Goal: Task Accomplishment & Management: Complete application form

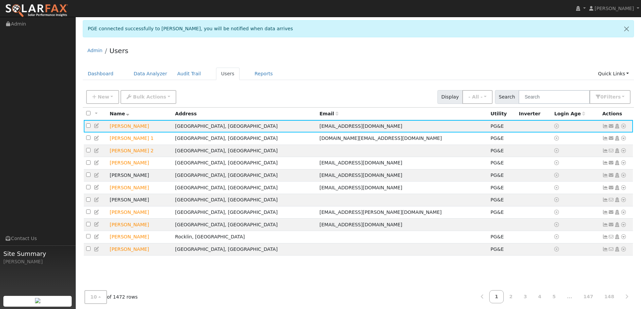
click at [430, 57] on div "Admin Users" at bounding box center [358, 52] width 551 height 21
click at [104, 82] on div "Dashboard Data Analyzer Audit Trail Users Reports Quick Links Quick Add Quick C…" at bounding box center [358, 77] width 551 height 19
click at [105, 74] on link "Dashboard" at bounding box center [101, 74] width 36 height 12
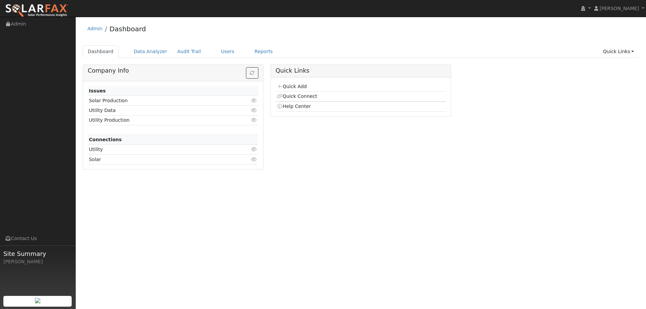
click at [308, 86] on td "Quick Add" at bounding box center [361, 87] width 171 height 10
click at [301, 84] on link "Quick Add" at bounding box center [292, 86] width 30 height 5
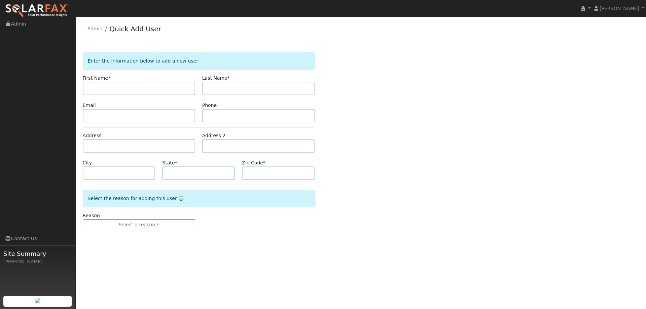
click at [154, 85] on input "text" at bounding box center [139, 88] width 112 height 13
type input "Melinda"
drag, startPoint x: 257, startPoint y: 88, endPoint x: 260, endPoint y: 82, distance: 6.6
click at [257, 87] on input "text" at bounding box center [258, 88] width 112 height 13
type input "Ochoa"
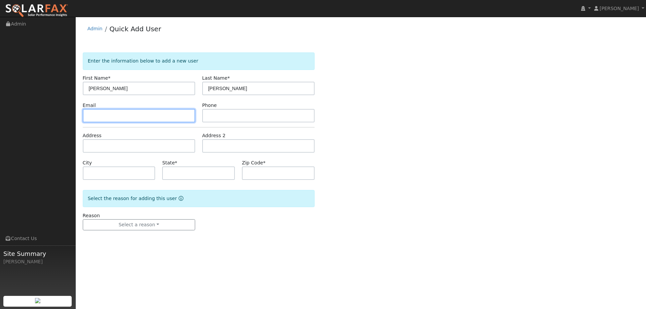
click at [132, 112] on input "text" at bounding box center [139, 115] width 112 height 13
paste input "Mochoa1154@yahoo.com"
type input "Mochoa1154@yahoo.com"
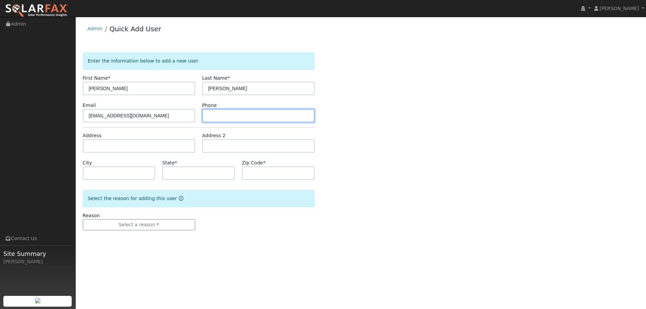
paste input "(707) 628-3117"
click at [288, 116] on input "text" at bounding box center [258, 115] width 112 height 13
type input "(707) 628-3117"
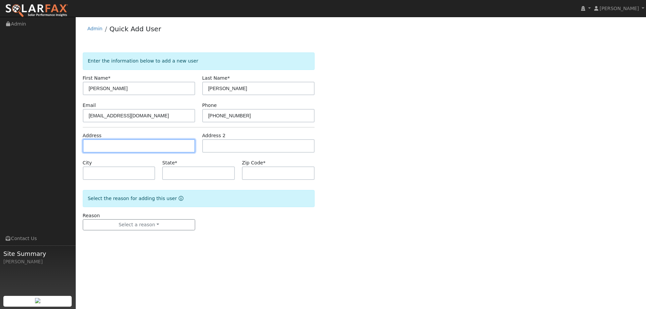
paste input "224 Cooper School Road"
click at [122, 145] on input "224 Cooper School Road" at bounding box center [139, 145] width 112 height 13
type input "224 Cooper School Road"
type input "Vacaville"
type input "CA"
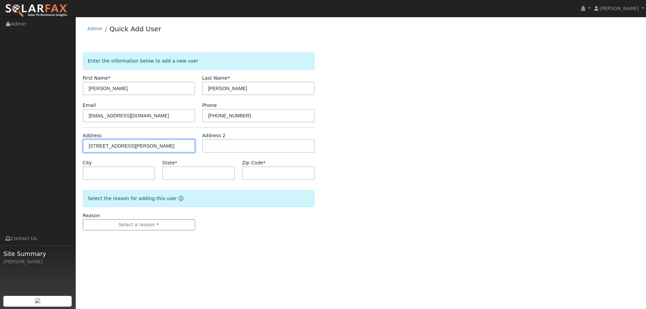
type input "95687"
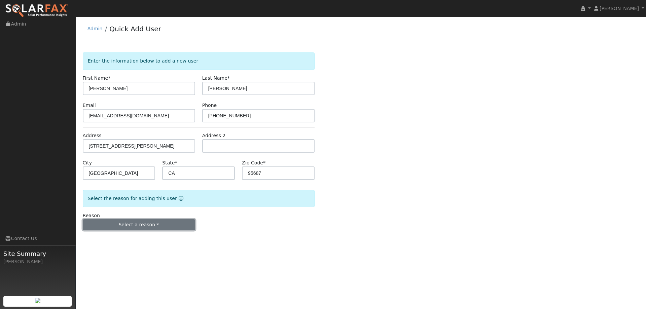
click at [147, 222] on button "Select a reason" at bounding box center [139, 224] width 112 height 11
click at [137, 235] on link "New lead" at bounding box center [120, 238] width 74 height 9
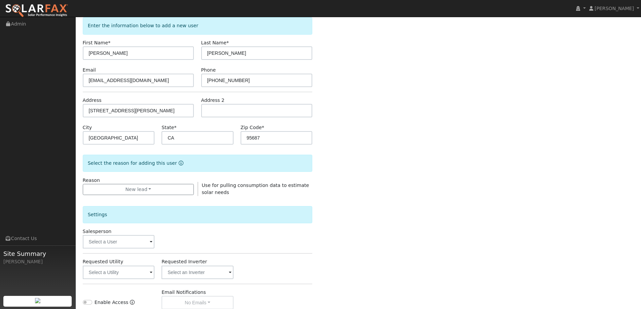
scroll to position [127, 0]
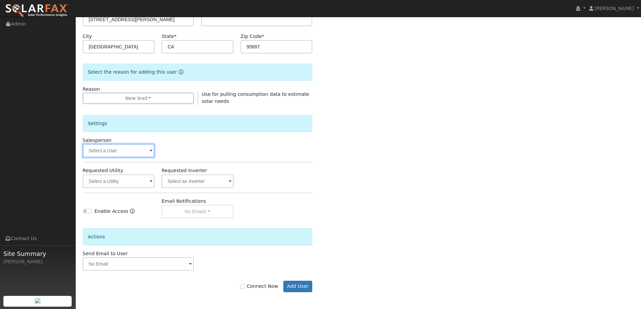
click at [120, 155] on input "text" at bounding box center [119, 150] width 72 height 13
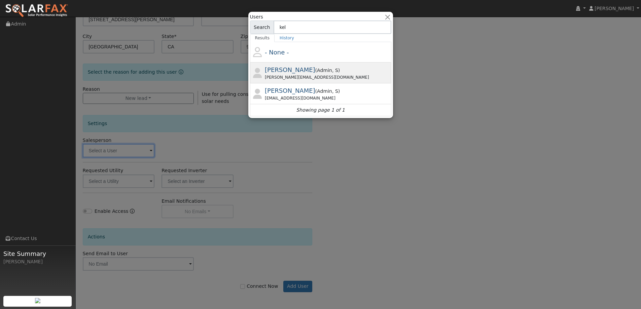
type input "kel"
click at [309, 69] on span "Kelsey Commerford" at bounding box center [290, 69] width 50 height 7
type input "Kelsey Commerford"
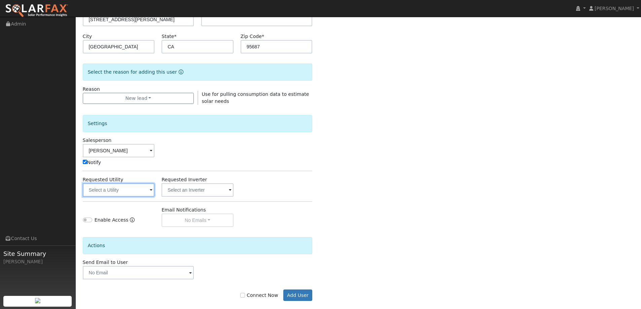
click at [131, 192] on input "text" at bounding box center [119, 189] width 72 height 13
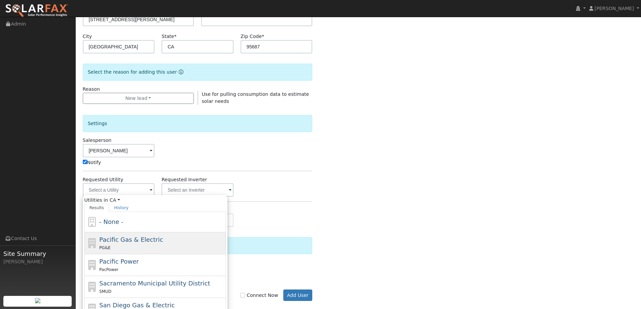
click at [128, 238] on span "Pacific Gas & Electric" at bounding box center [131, 239] width 64 height 7
type input "Pacific Gas & Electric"
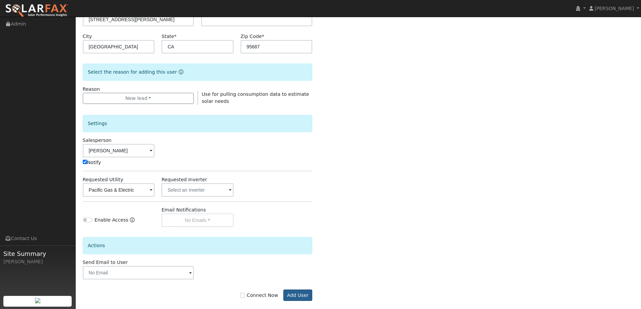
drag, startPoint x: 258, startPoint y: 299, endPoint x: 289, endPoint y: 296, distance: 31.1
click at [259, 299] on div "Connect Now Add User" at bounding box center [197, 295] width 237 height 11
click at [245, 295] on input "Connect Now" at bounding box center [242, 295] width 5 height 5
checkbox input "true"
click at [298, 294] on button "Add User" at bounding box center [297, 295] width 29 height 11
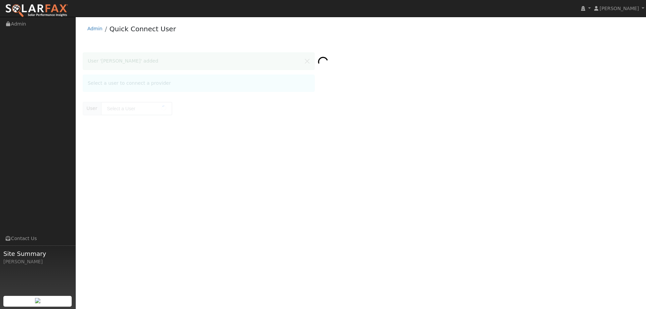
type input "[PERSON_NAME]"
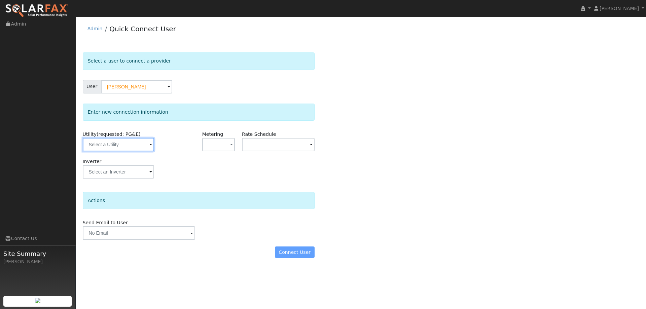
click at [133, 145] on input "text" at bounding box center [118, 144] width 71 height 13
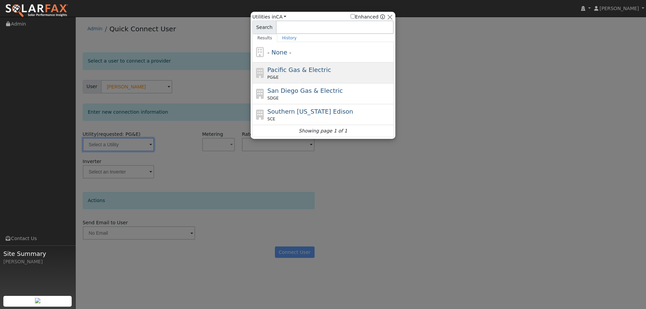
click at [277, 68] on span "Pacific Gas & Electric" at bounding box center [299, 69] width 64 height 7
type input "PG&E"
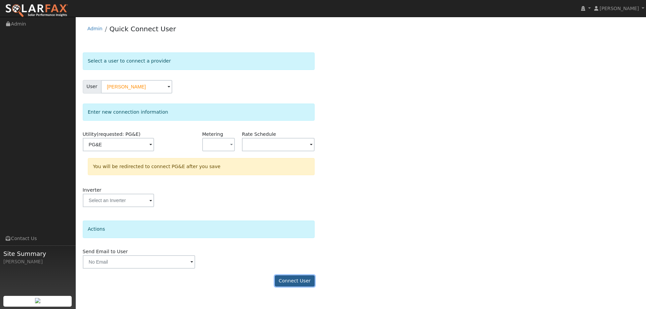
click at [291, 276] on button "Connect User" at bounding box center [295, 281] width 40 height 11
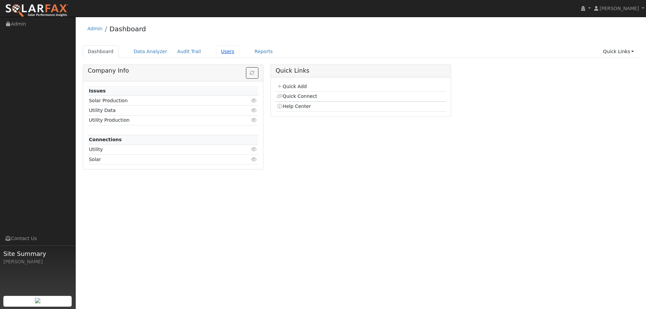
click at [222, 50] on link "Users" at bounding box center [228, 51] width 24 height 12
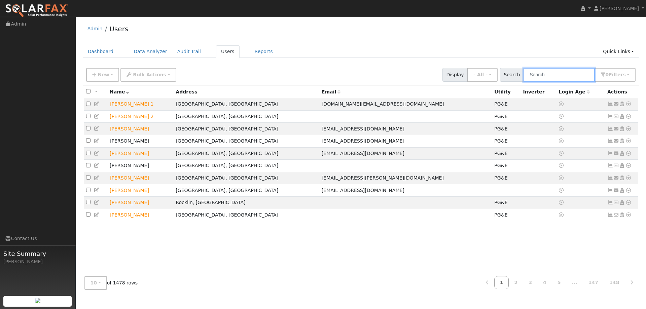
click at [550, 77] on input "text" at bounding box center [559, 75] width 71 height 14
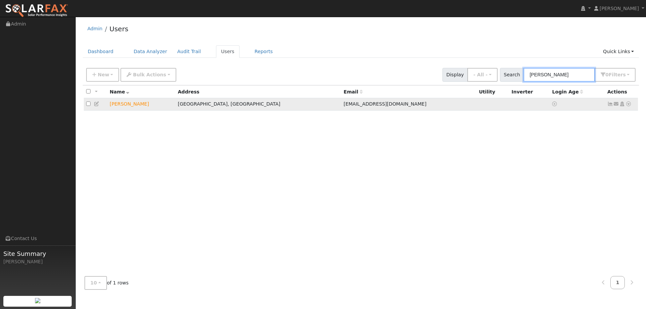
type input "[PERSON_NAME]"
click at [631, 106] on icon at bounding box center [628, 104] width 6 height 5
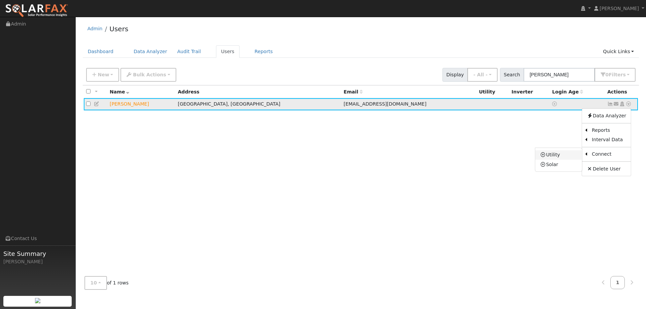
click at [557, 155] on link "Utility" at bounding box center [558, 154] width 47 height 9
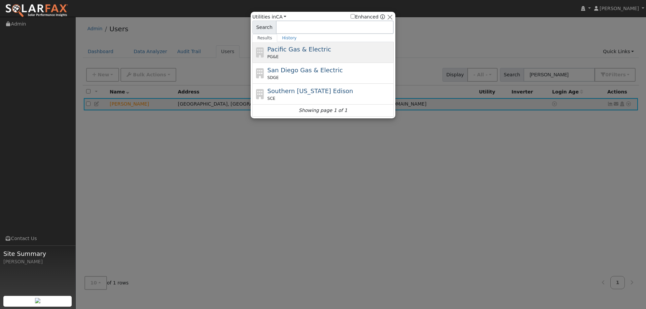
click at [345, 55] on div "PG&E" at bounding box center [329, 57] width 125 height 6
